Goal: Check status

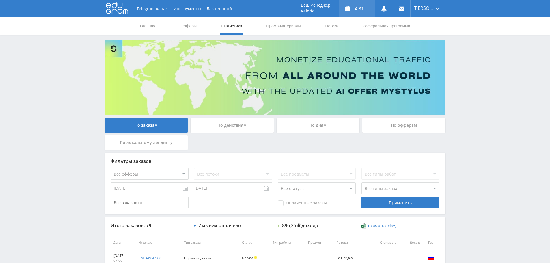
click at [355, 10] on div "4 313,50 ₽" at bounding box center [357, 8] width 36 height 17
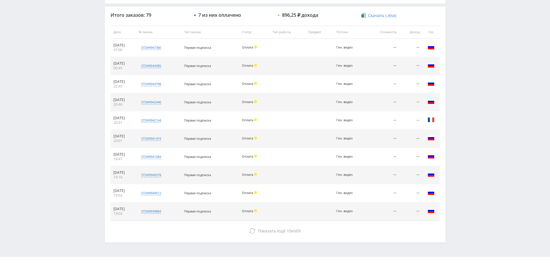
scroll to position [222, 0]
